Goal: Task Accomplishment & Management: Use online tool/utility

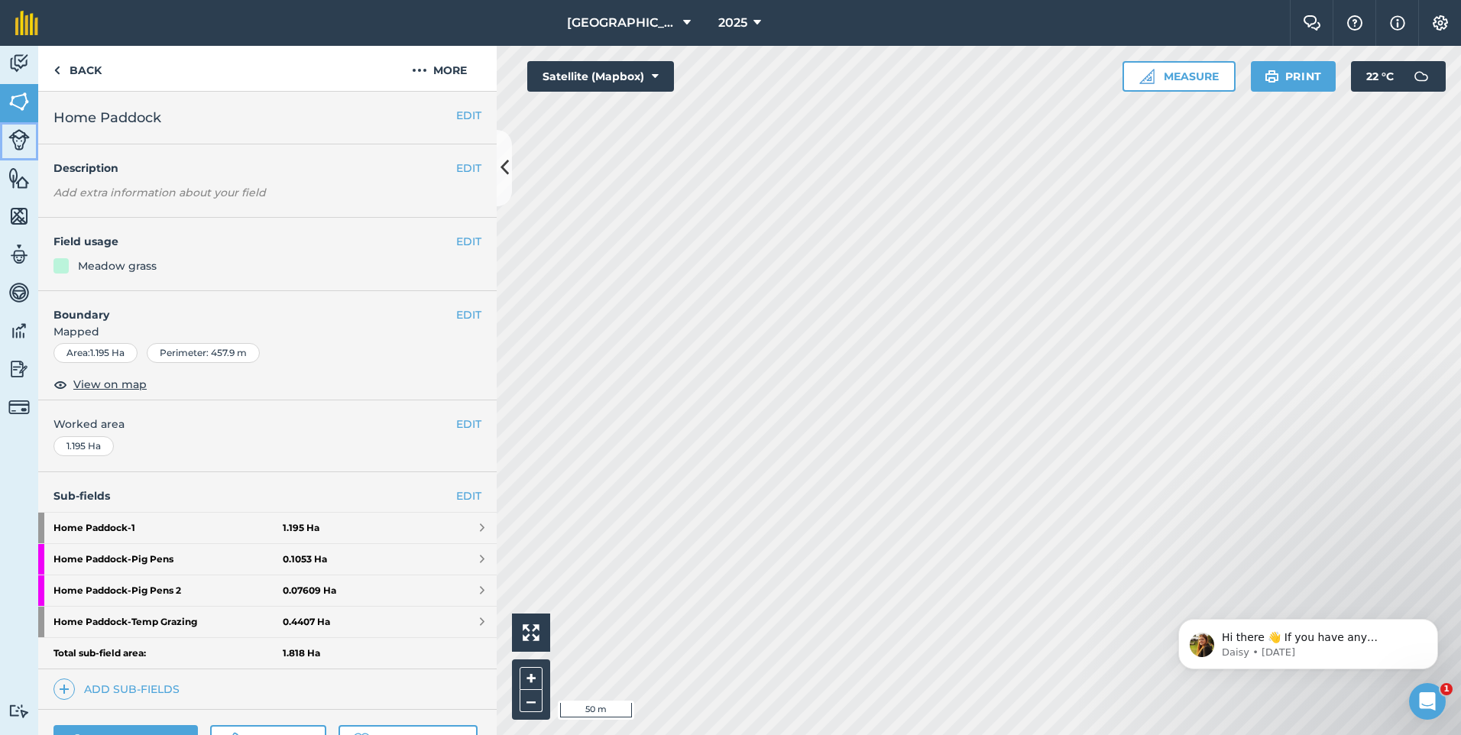
click at [18, 138] on img at bounding box center [18, 139] width 21 height 21
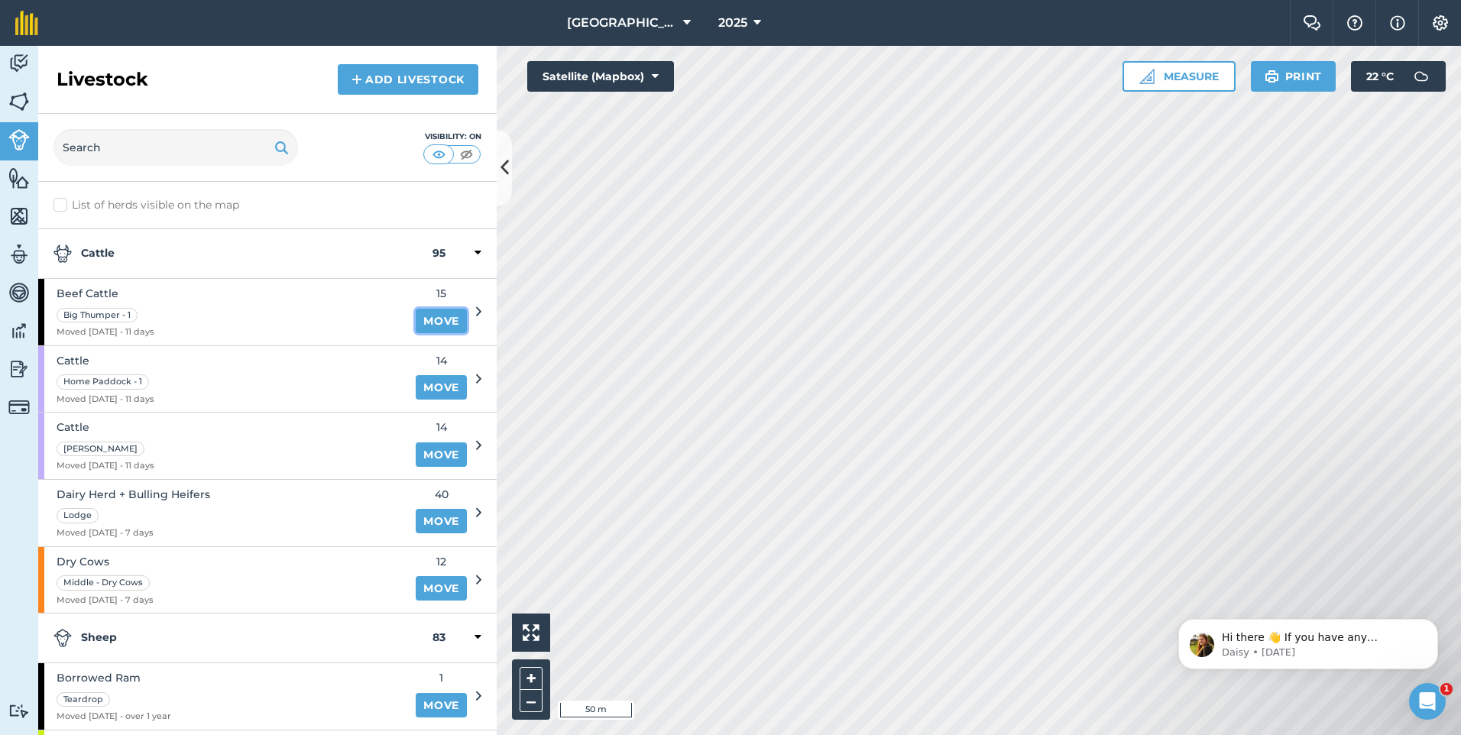
click at [431, 322] on link "Move" at bounding box center [441, 321] width 51 height 24
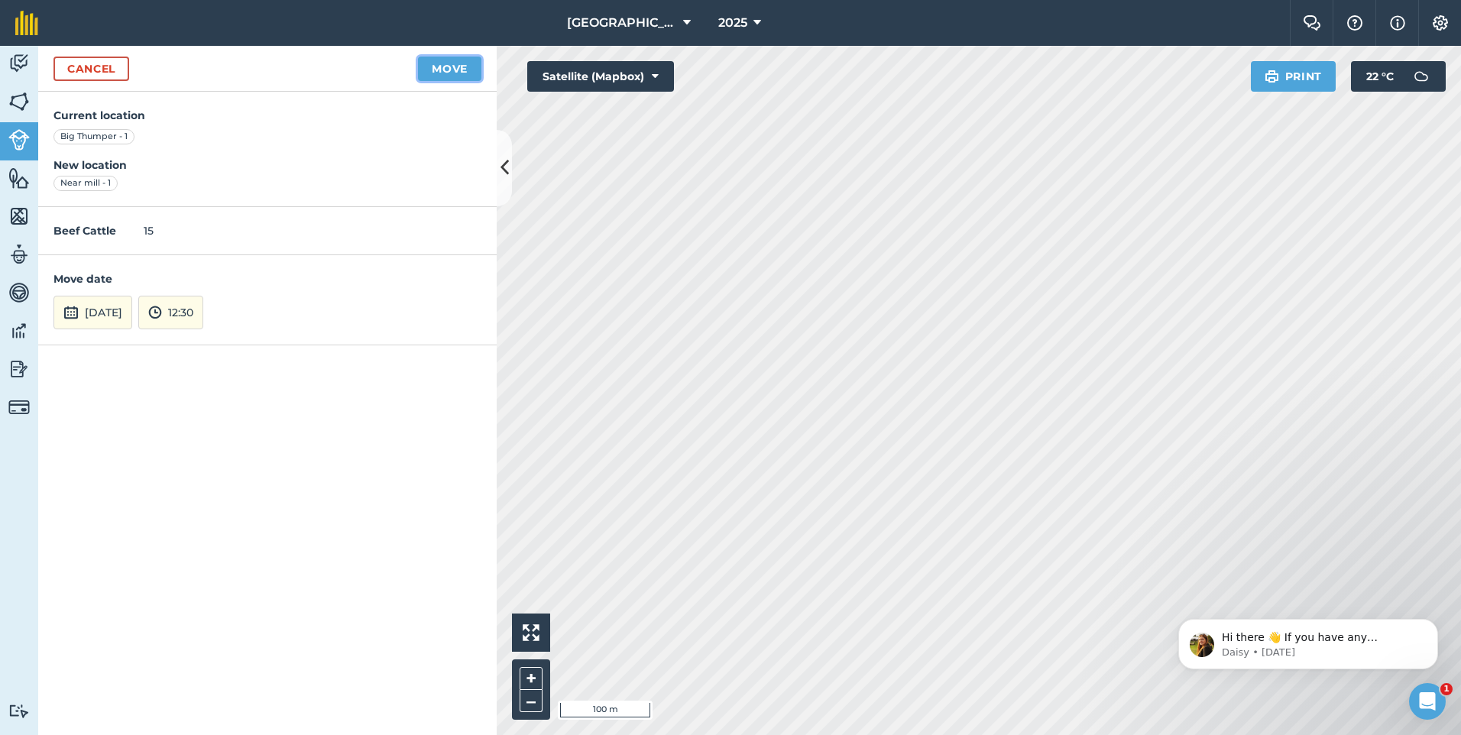
click at [461, 67] on button "Move" at bounding box center [449, 69] width 63 height 24
